Goal: Transaction & Acquisition: Obtain resource

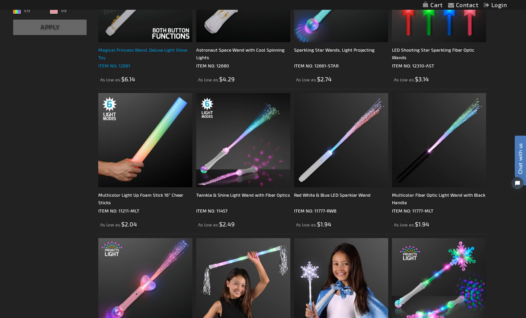
scroll to position [217, 0]
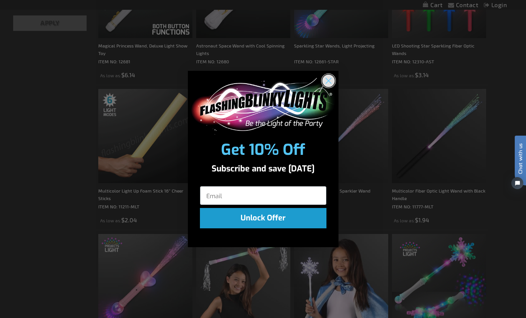
click at [330, 81] on circle "Close dialog" at bounding box center [328, 80] width 12 height 12
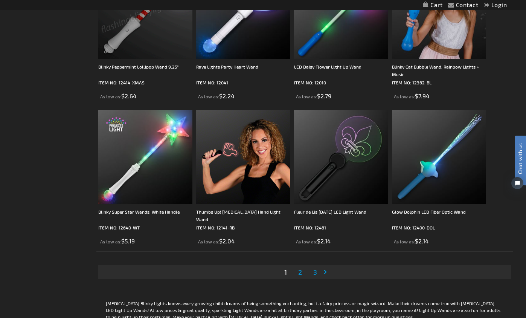
scroll to position [2088, 0]
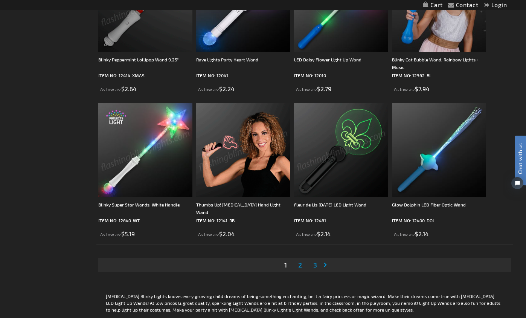
click at [301, 263] on span "2" at bounding box center [300, 265] width 4 height 8
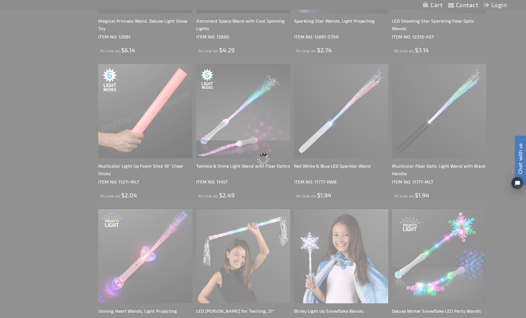
scroll to position [0, 0]
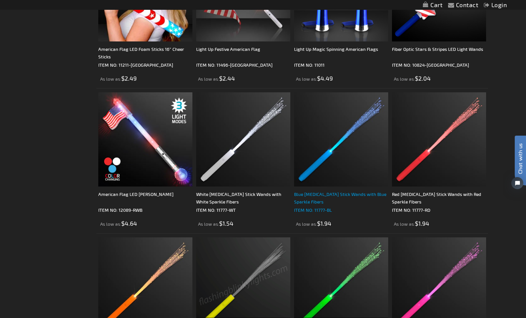
scroll to position [788, 0]
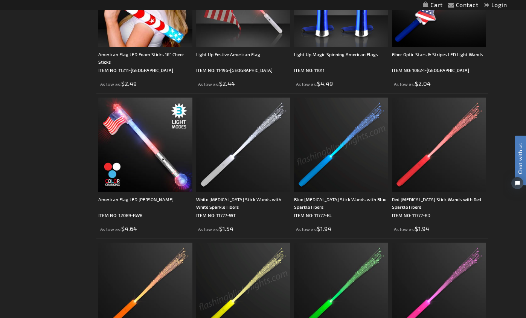
click at [345, 164] on img at bounding box center [341, 145] width 94 height 94
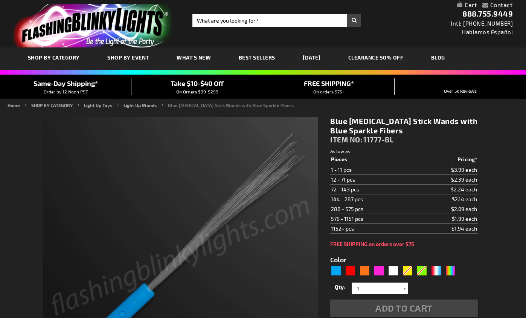
type input "5629"
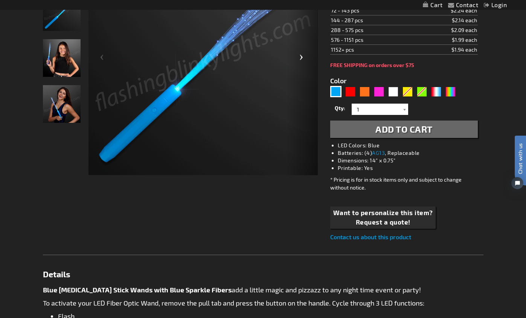
scroll to position [174, 0]
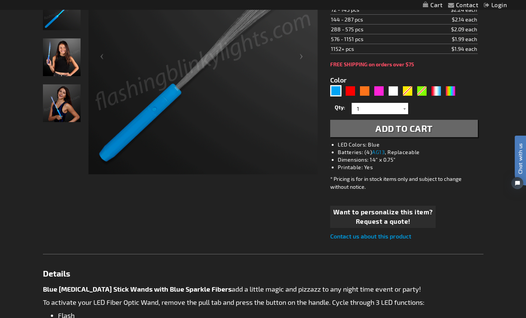
click at [370, 220] on span "Request a quote!" at bounding box center [383, 222] width 100 height 10
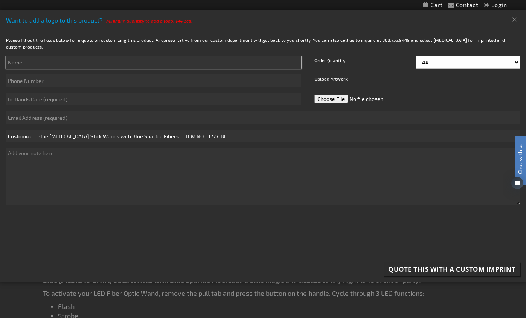
scroll to position [182, 0]
type input "Rebecca Fowler"
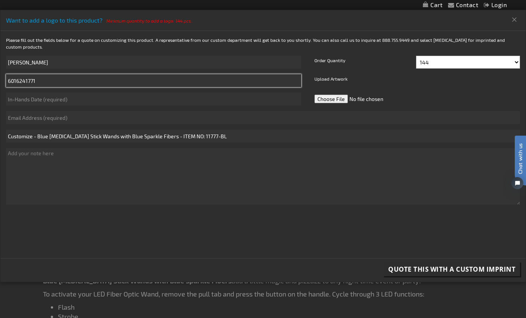
type input "6016241771"
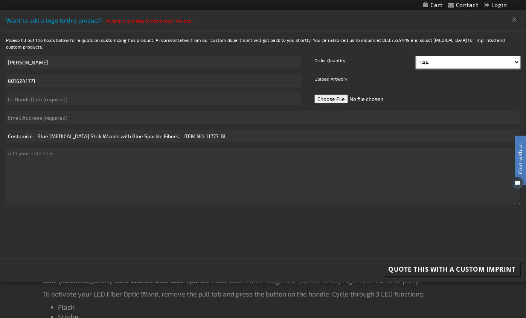
select select "360"
click at [335, 93] on input "file" at bounding box center [366, 99] width 106 height 13
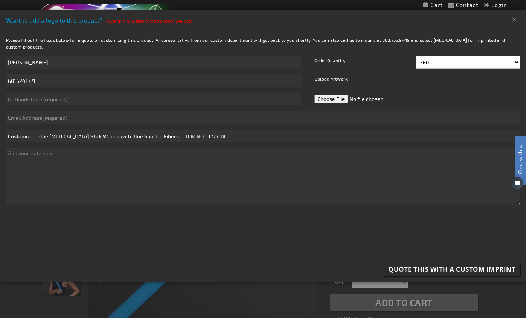
scroll to position [0, 0]
click at [327, 93] on input "file" at bounding box center [366, 99] width 106 height 13
click at [328, 93] on input "file" at bounding box center [366, 99] width 106 height 13
type input "C:\fakepath\Screenshot 2025-08-19 at 1.15.53 PM.png"
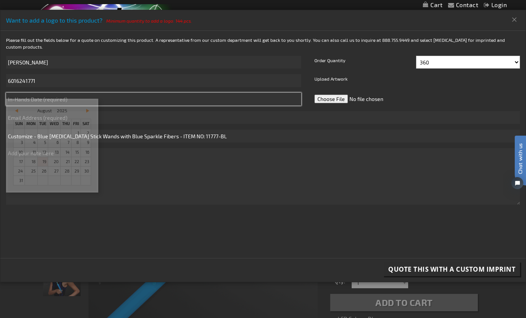
click at [87, 95] on input "text" at bounding box center [153, 99] width 295 height 13
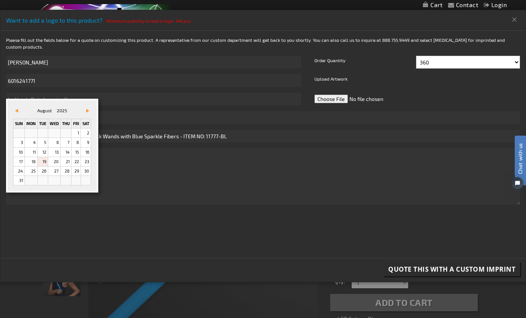
click at [90, 111] on link "Vor&#x3e;" at bounding box center [86, 111] width 8 height 8
click at [78, 139] on link "10" at bounding box center [76, 142] width 9 height 9
type input "10/10/2025"
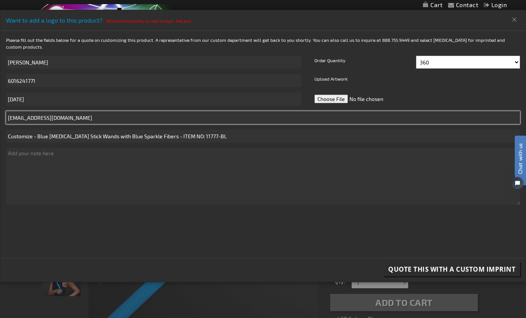
type input "rfowler@jacksonacademy.org"
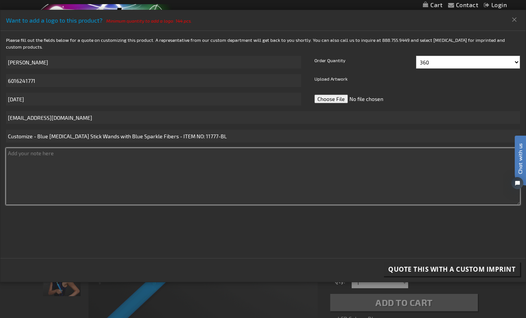
click at [61, 162] on textarea at bounding box center [263, 176] width 514 height 56
type textarea "Is it possible to have two logos on the handle?"
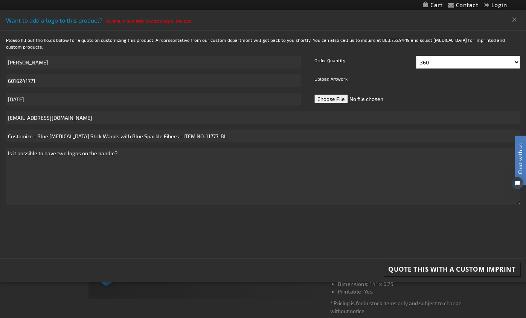
scroll to position [69, 0]
click at [424, 265] on span "Quote this with a Custom Imprint" at bounding box center [451, 269] width 127 height 9
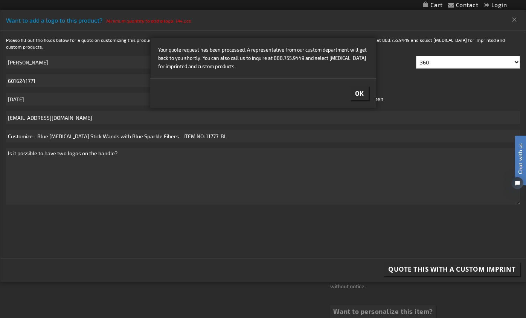
scroll to position [72, 0]
click at [362, 94] on span "Ok" at bounding box center [359, 93] width 9 height 8
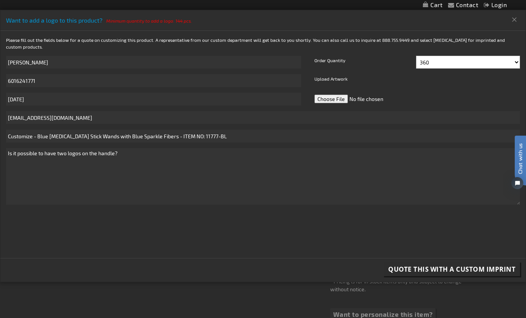
scroll to position [73, 0]
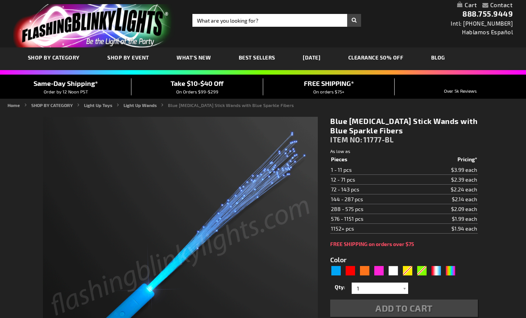
type input "5629"
